Goal: Ask a question: Seek information or help from site administrators or community

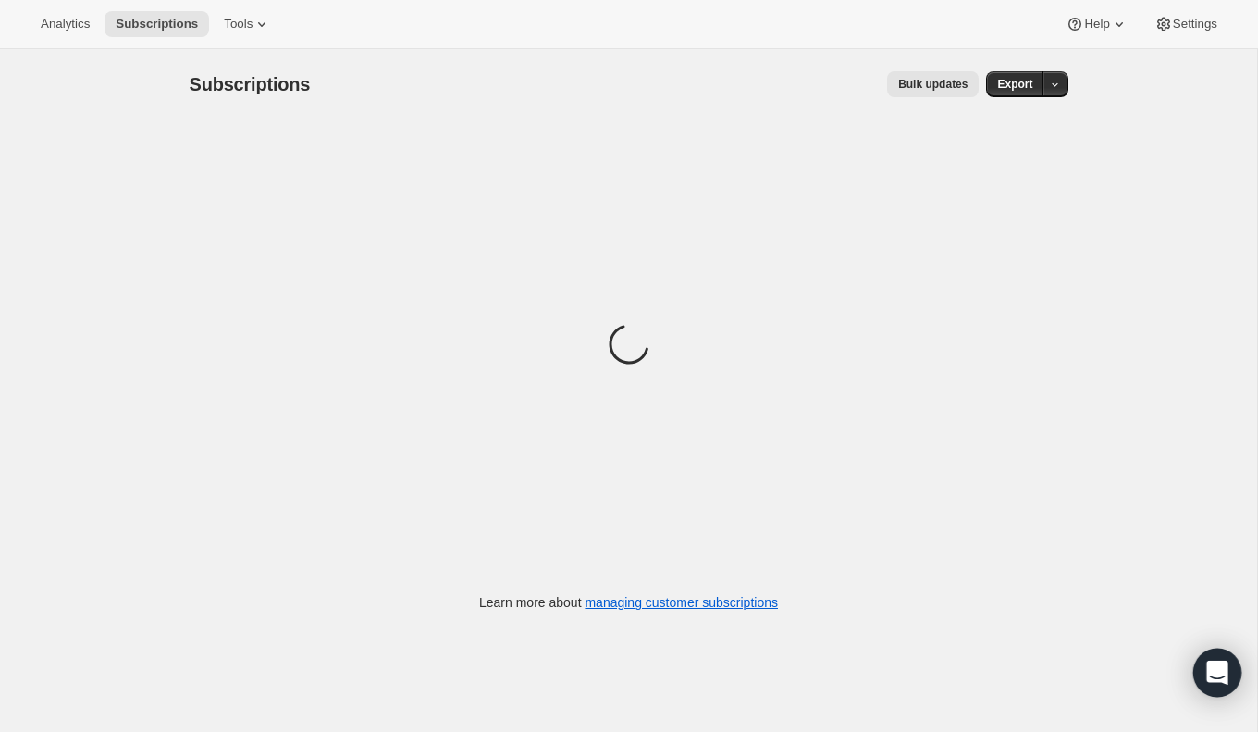
click at [1220, 681] on icon "Open Intercom Messenger" at bounding box center [1217, 672] width 24 height 24
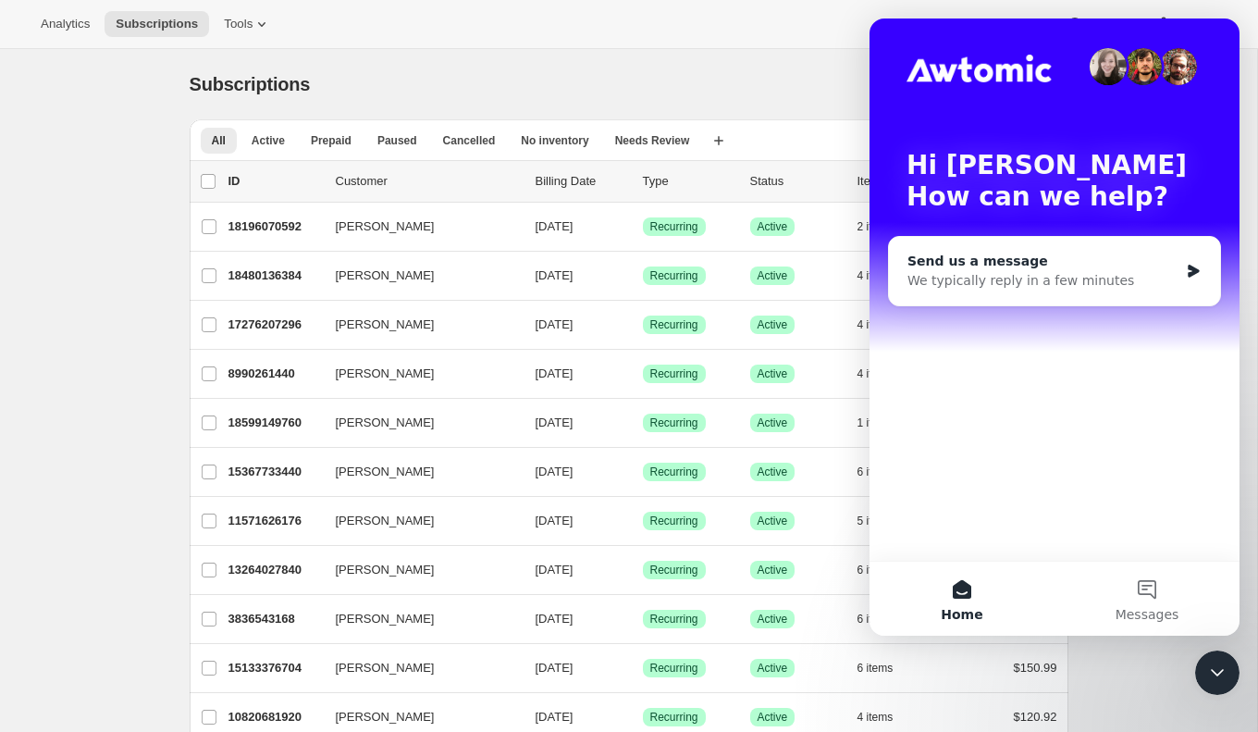
click at [1150, 281] on div "We typically reply in a few minutes" at bounding box center [1042, 280] width 271 height 19
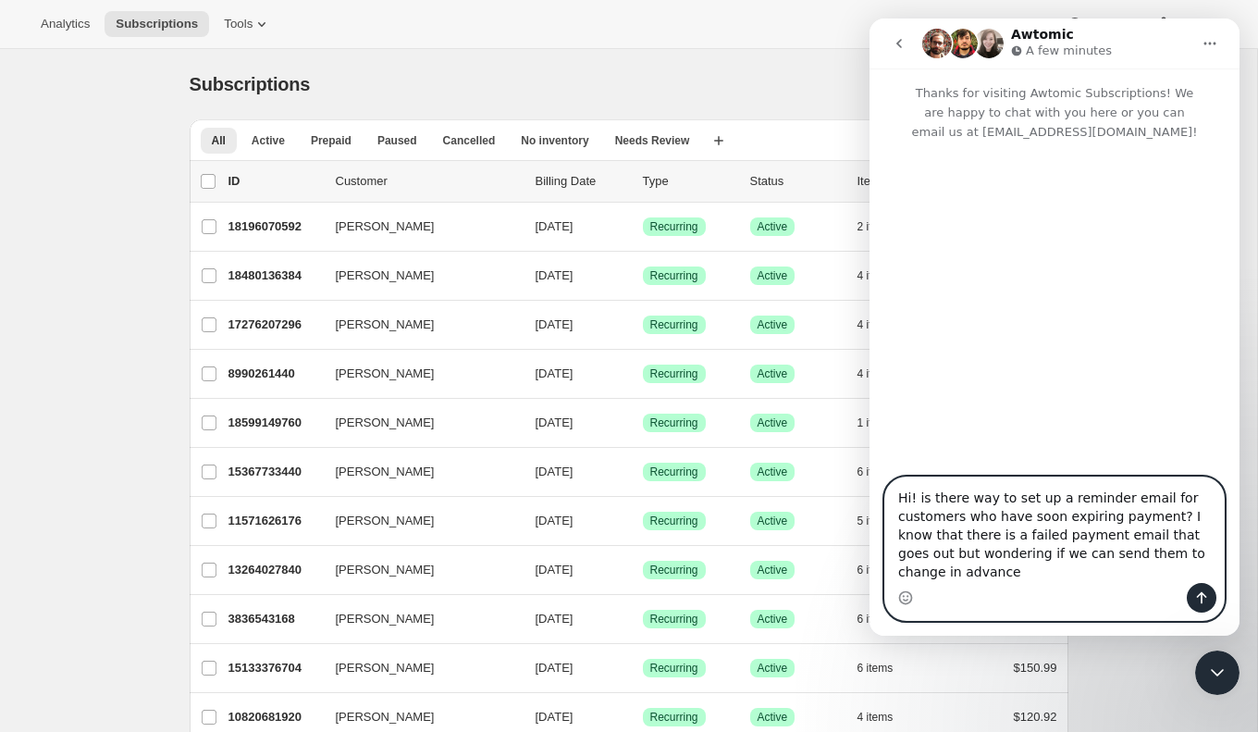
click at [972, 516] on textarea "Hi! is there way to set up a reminder email for customers who have soon expirin…" at bounding box center [1054, 529] width 339 height 105
drag, startPoint x: 918, startPoint y: 521, endPoint x: 1256, endPoint y: 642, distance: 359.6
click html "Awtomic A few minutes Thanks for visiting Awtomic Subscriptions! We are happy t…"
paste textarea "Is there a way to set up a reminder email for customers whose payment methods a…"
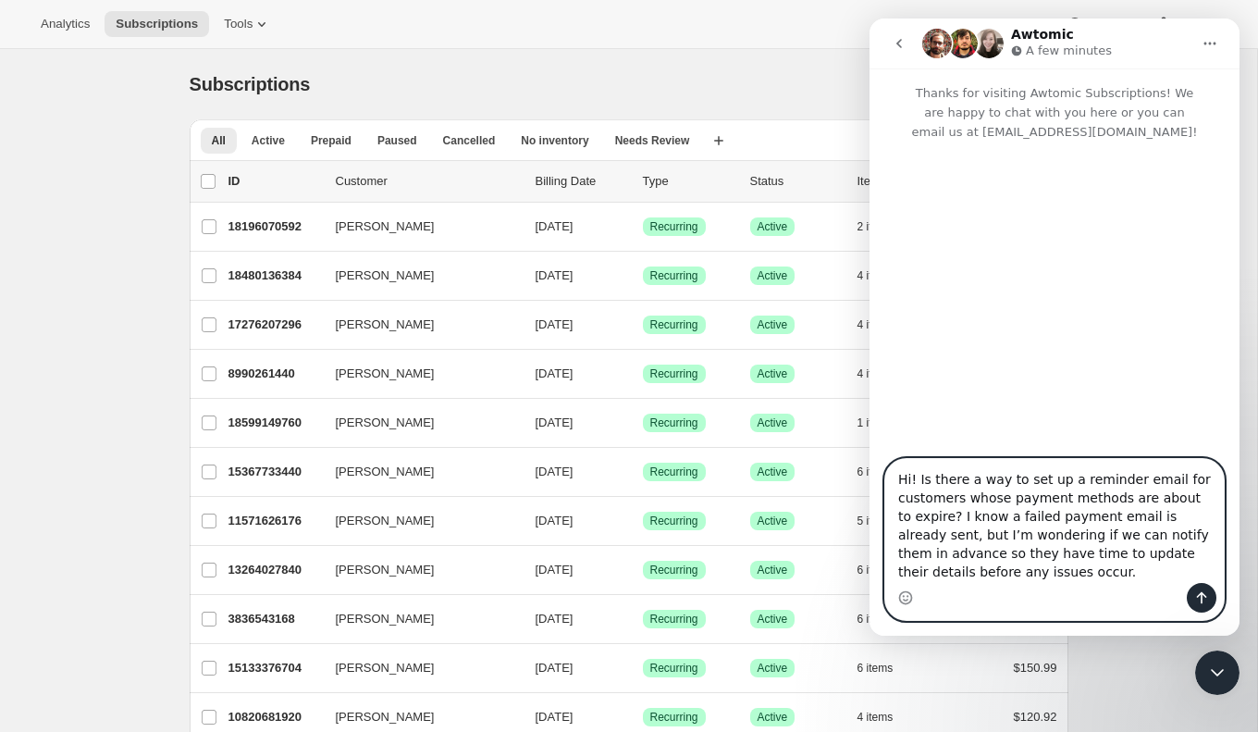
type textarea "Hi! Is there a way to set up a reminder email for customers whose payment metho…"
click at [1215, 602] on div "Intercom messenger" at bounding box center [1202, 598] width 30 height 30
click at [1213, 602] on button "Send a message…" at bounding box center [1202, 598] width 30 height 30
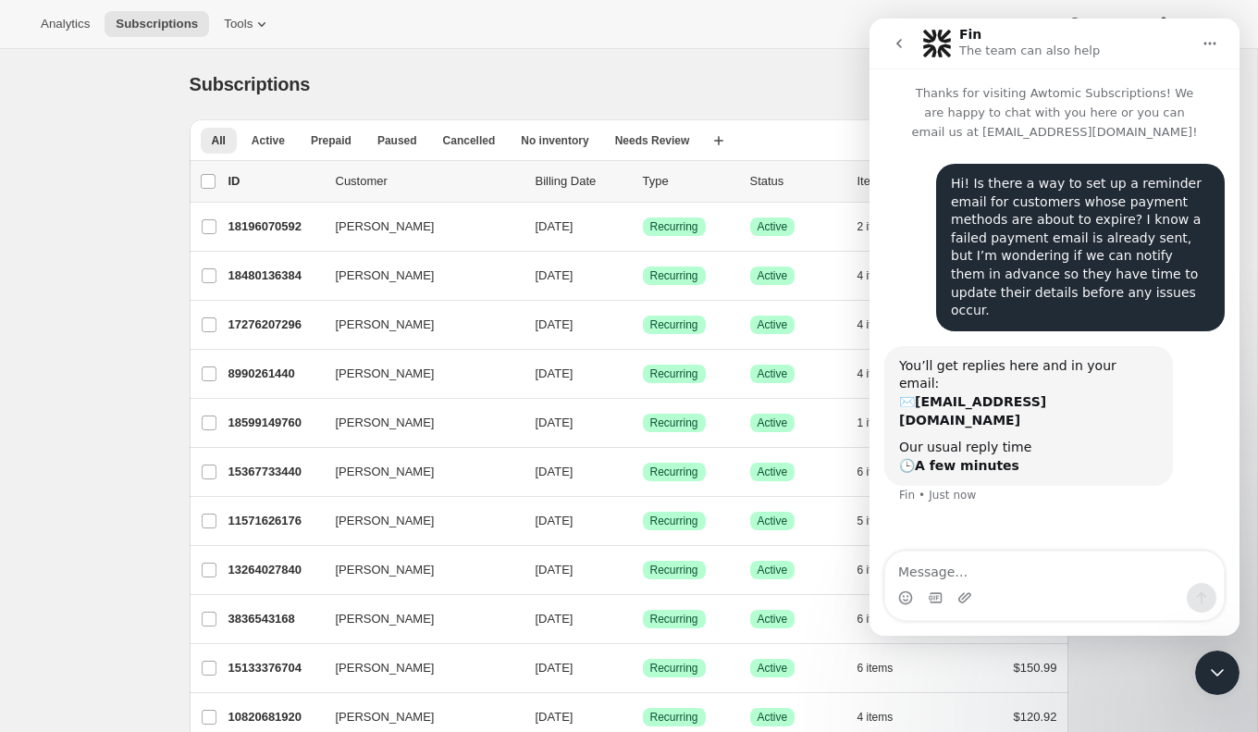
click at [523, 73] on div "Bulk updates" at bounding box center [655, 84] width 647 height 26
click at [1213, 671] on icon "Close Intercom Messenger" at bounding box center [1217, 672] width 13 height 7
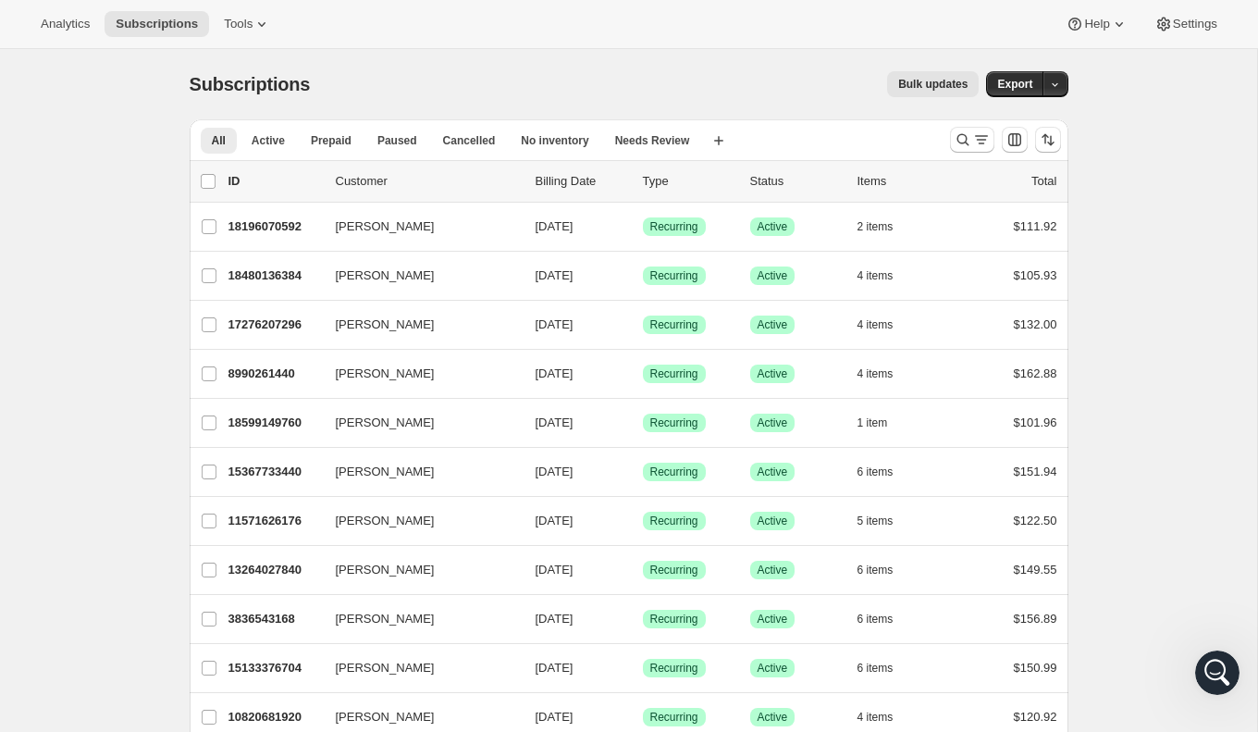
click at [863, 35] on div "Analytics Subscriptions Tools Help Settings" at bounding box center [629, 24] width 1258 height 49
click at [267, 24] on icon at bounding box center [262, 24] width 18 height 18
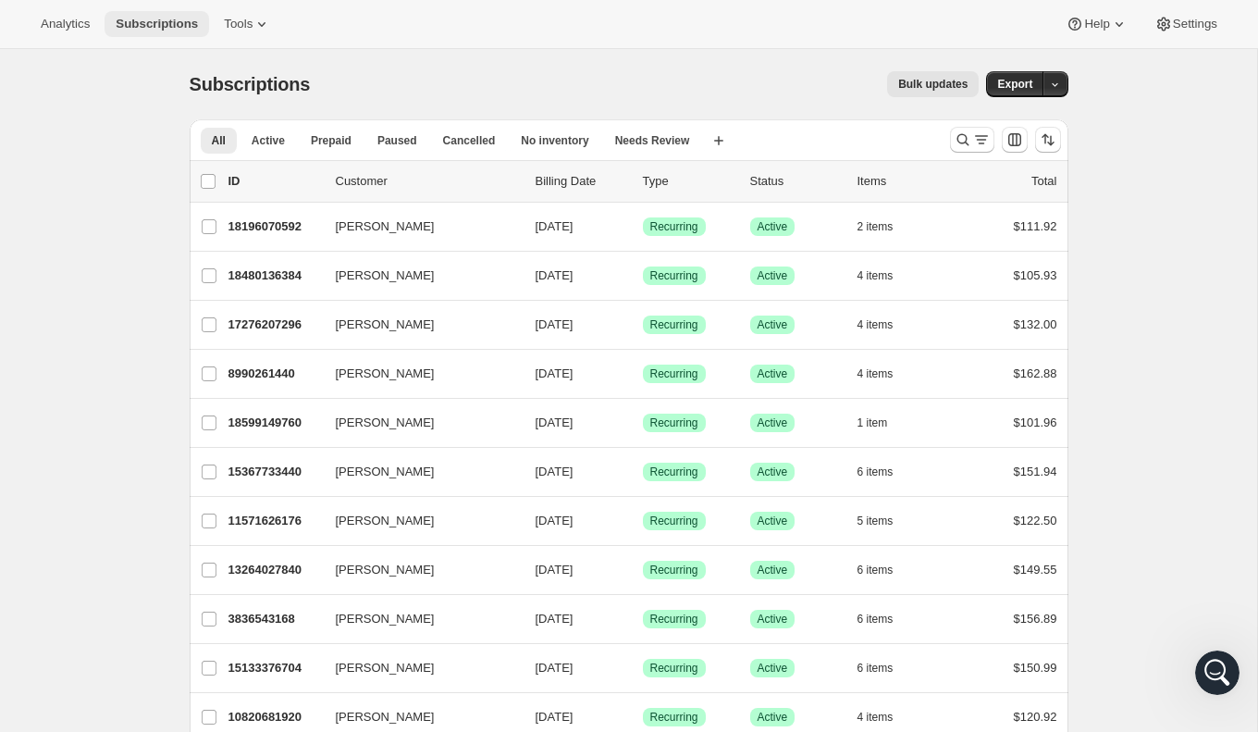
click at [139, 15] on button "Subscriptions" at bounding box center [157, 24] width 105 height 26
click at [139, 19] on span "Subscriptions" at bounding box center [157, 24] width 82 height 15
click at [54, 21] on span "Analytics" at bounding box center [65, 24] width 49 height 15
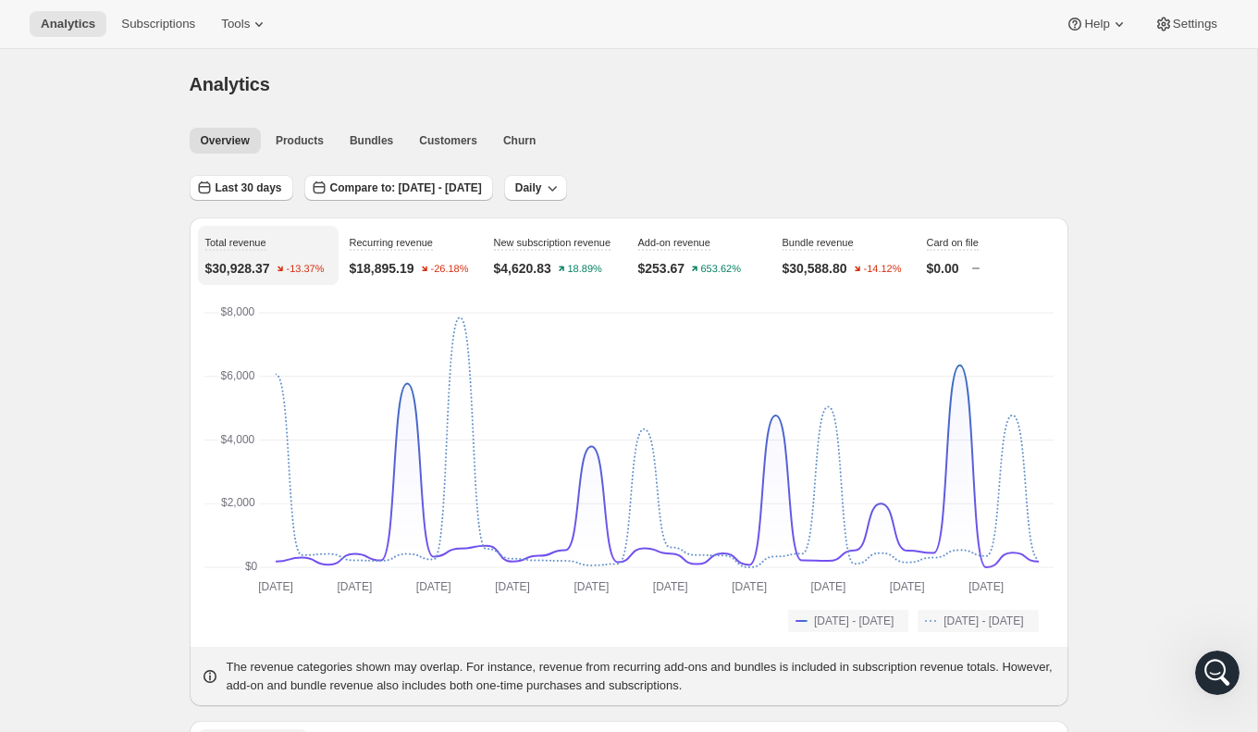
click at [447, 154] on div "Overview Products Bundles Customers Churn More views Overview Products Bundles …" at bounding box center [624, 139] width 890 height 41
click at [449, 144] on span "Customers" at bounding box center [448, 140] width 58 height 15
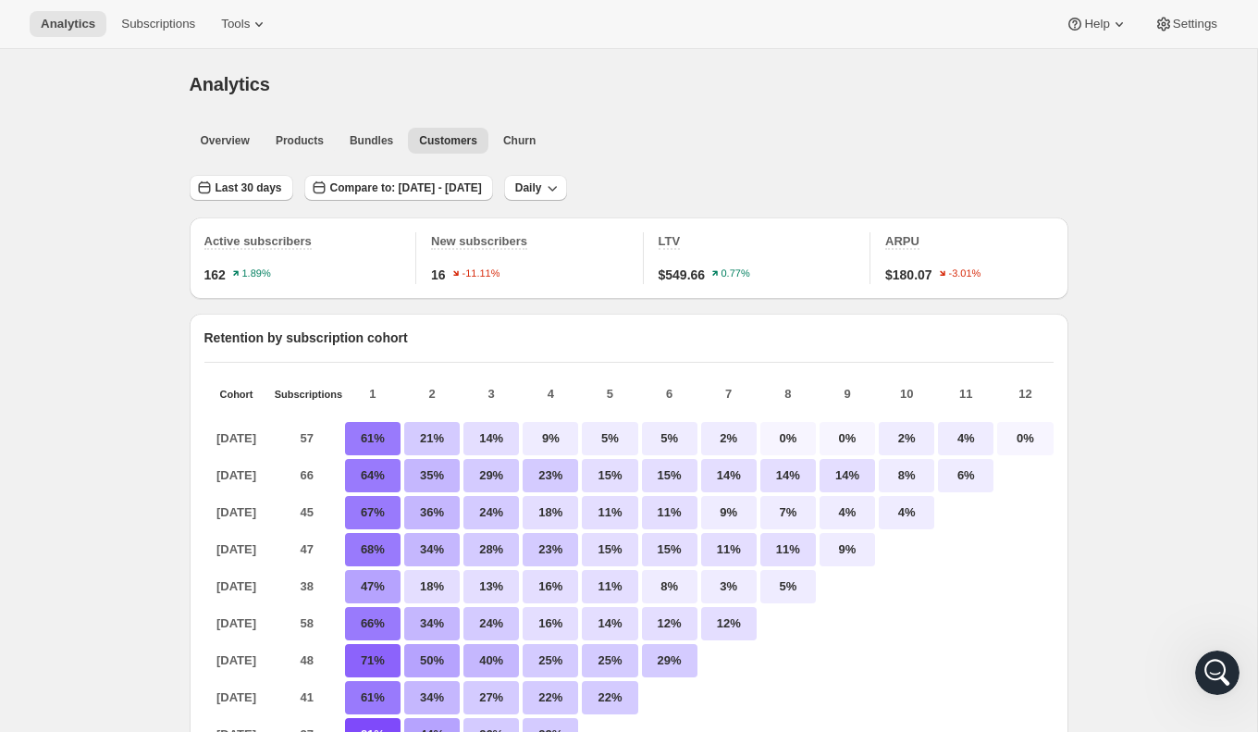
click at [1224, 665] on icon "Open Intercom Messenger" at bounding box center [1217, 673] width 31 height 31
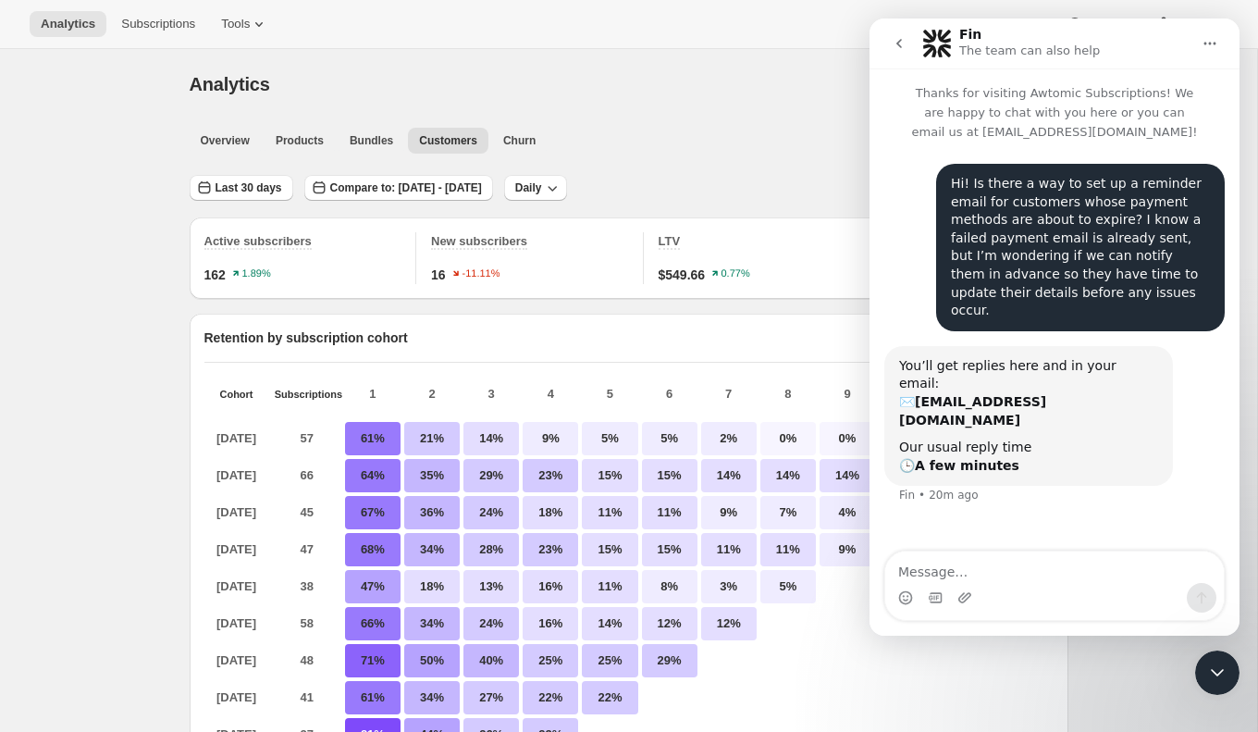
click at [1227, 691] on div "Close Intercom Messenger" at bounding box center [1217, 672] width 44 height 44
